Goal: Download file/media

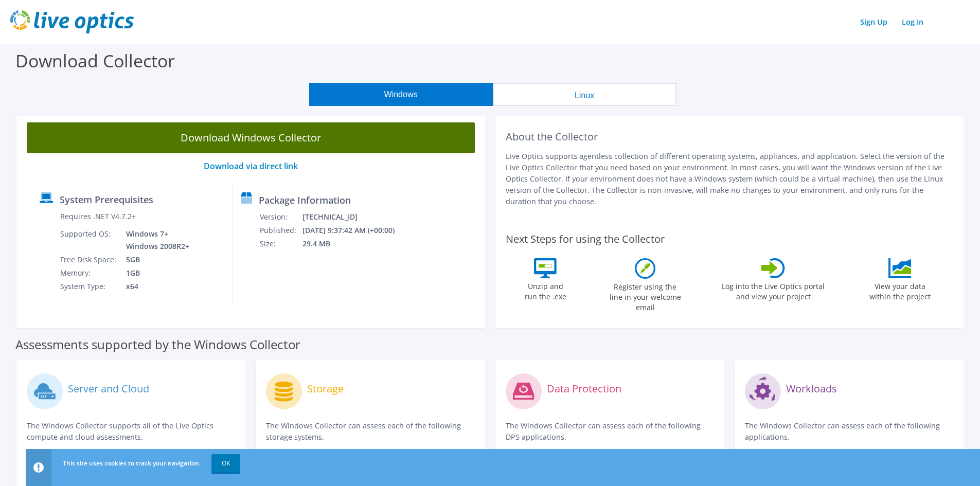
click at [287, 143] on link "Download Windows Collector" at bounding box center [251, 137] width 448 height 31
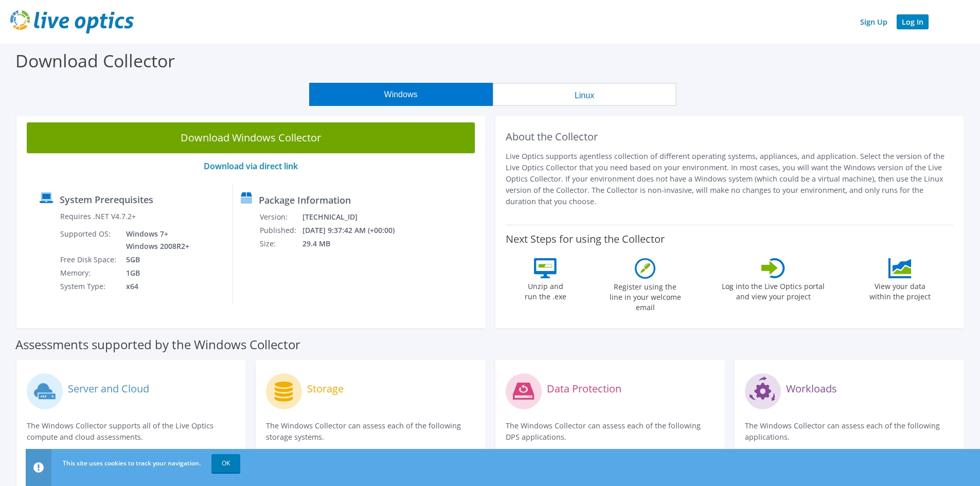
click at [912, 27] on link "Log In" at bounding box center [913, 21] width 32 height 15
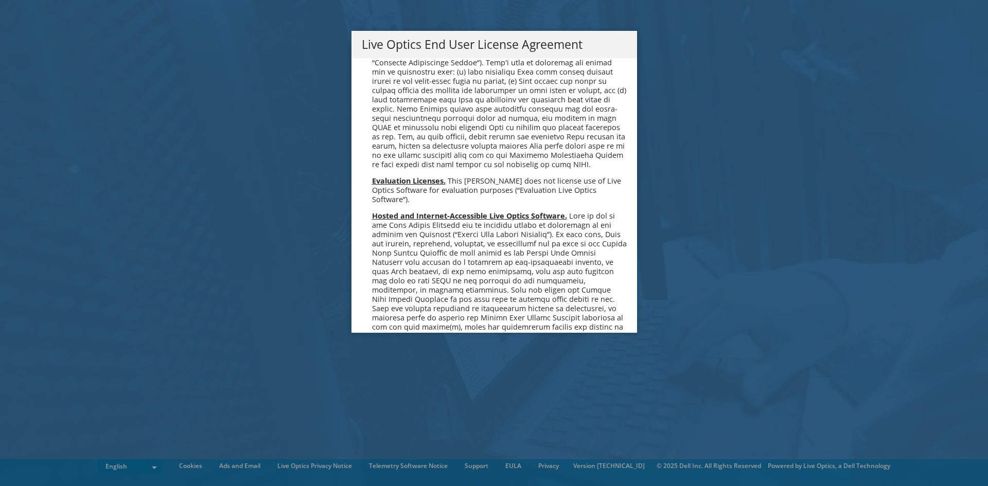
scroll to position [3890, 0]
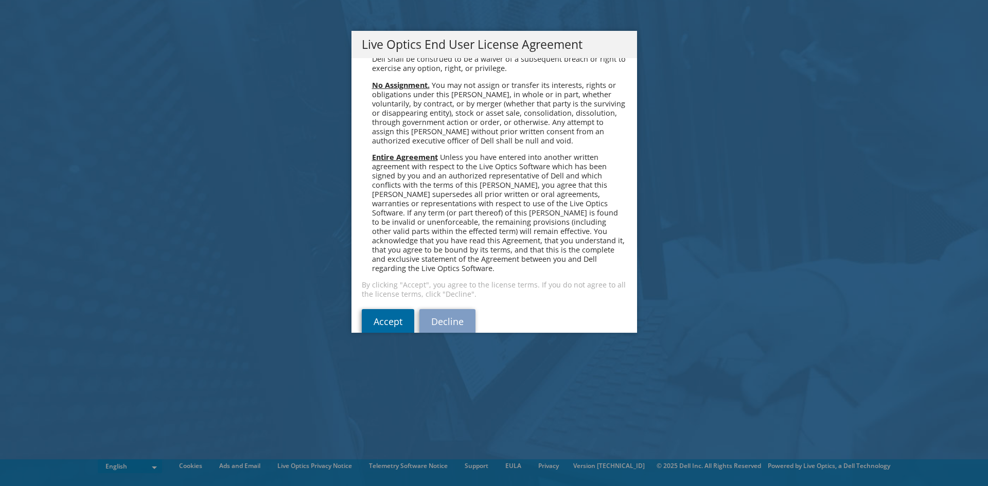
click at [376, 309] on link "Accept" at bounding box center [388, 321] width 52 height 25
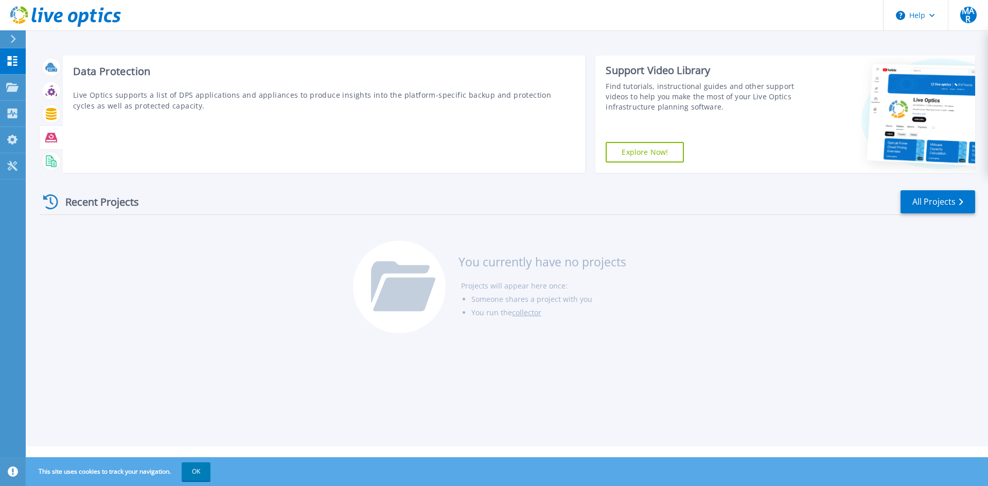
click at [47, 141] on icon at bounding box center [51, 137] width 12 height 9
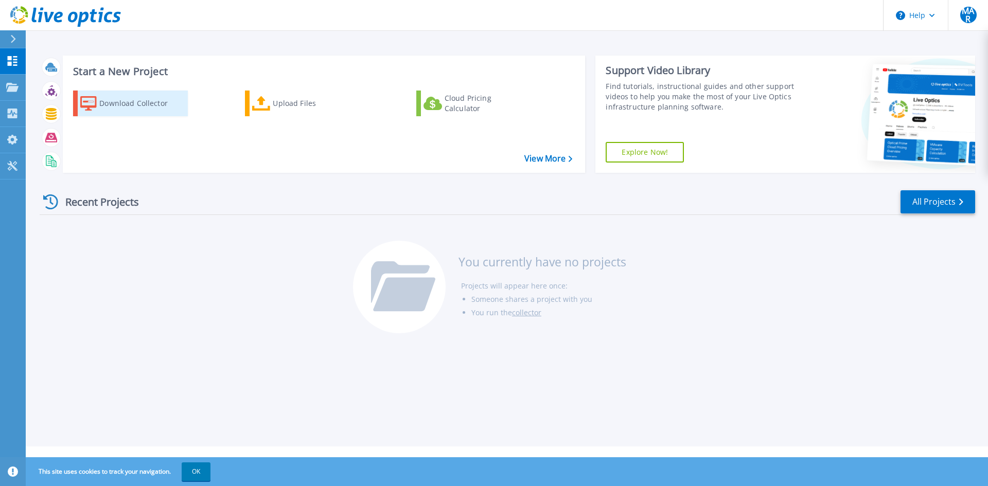
click at [138, 105] on div "Download Collector" at bounding box center [140, 103] width 82 height 21
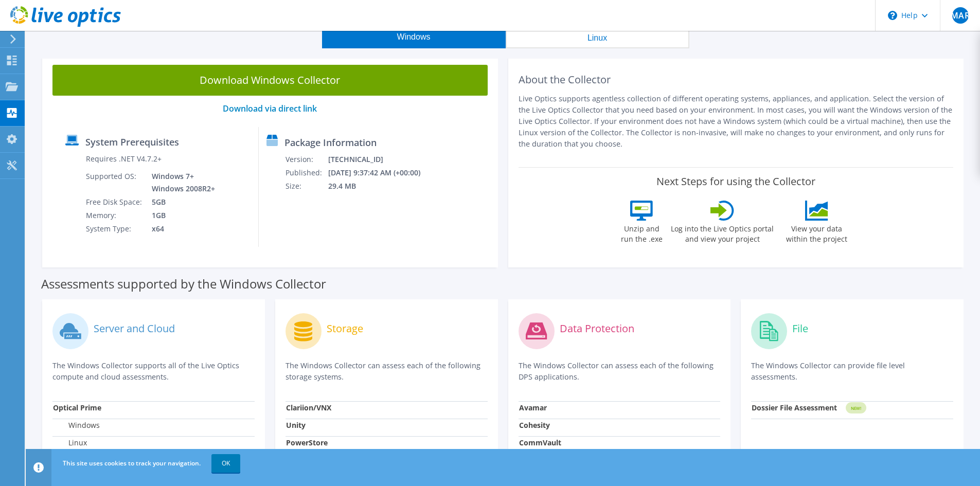
scroll to position [45, 0]
